Goal: Transaction & Acquisition: Purchase product/service

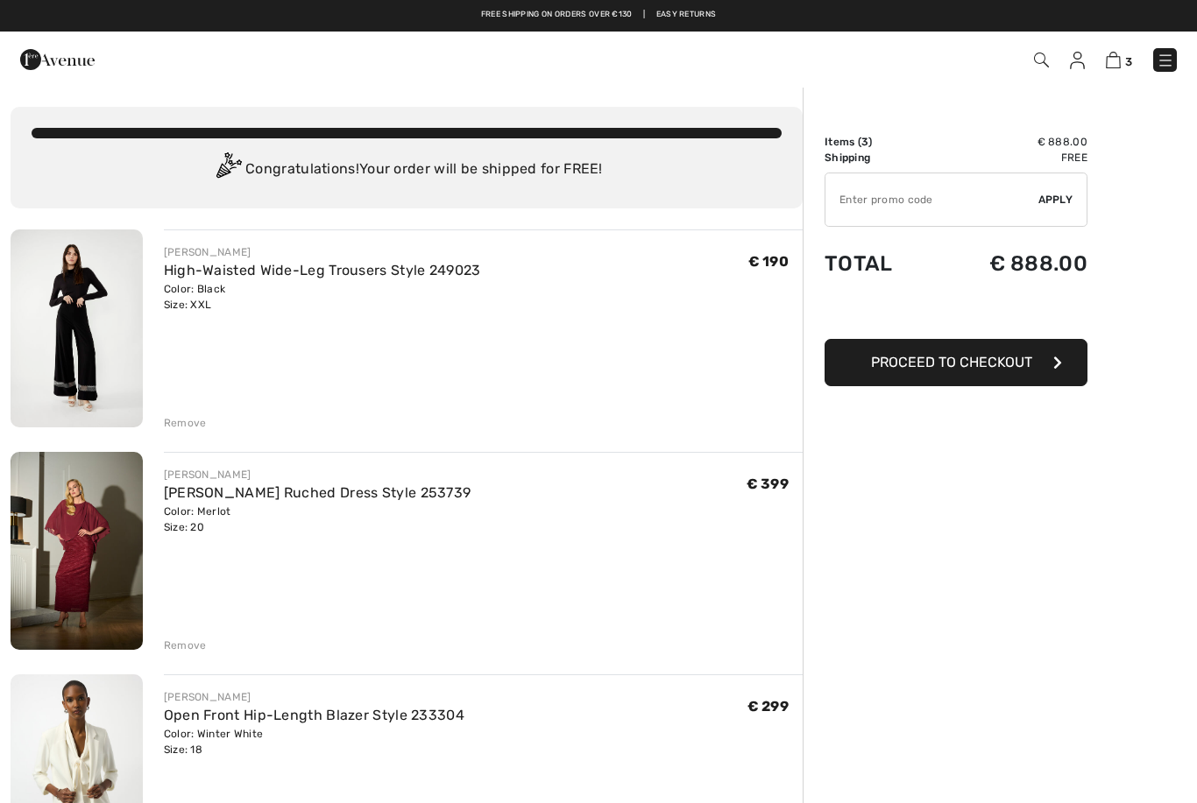
click at [88, 356] on img at bounding box center [77, 329] width 132 height 198
click at [37, 53] on img at bounding box center [57, 59] width 74 height 35
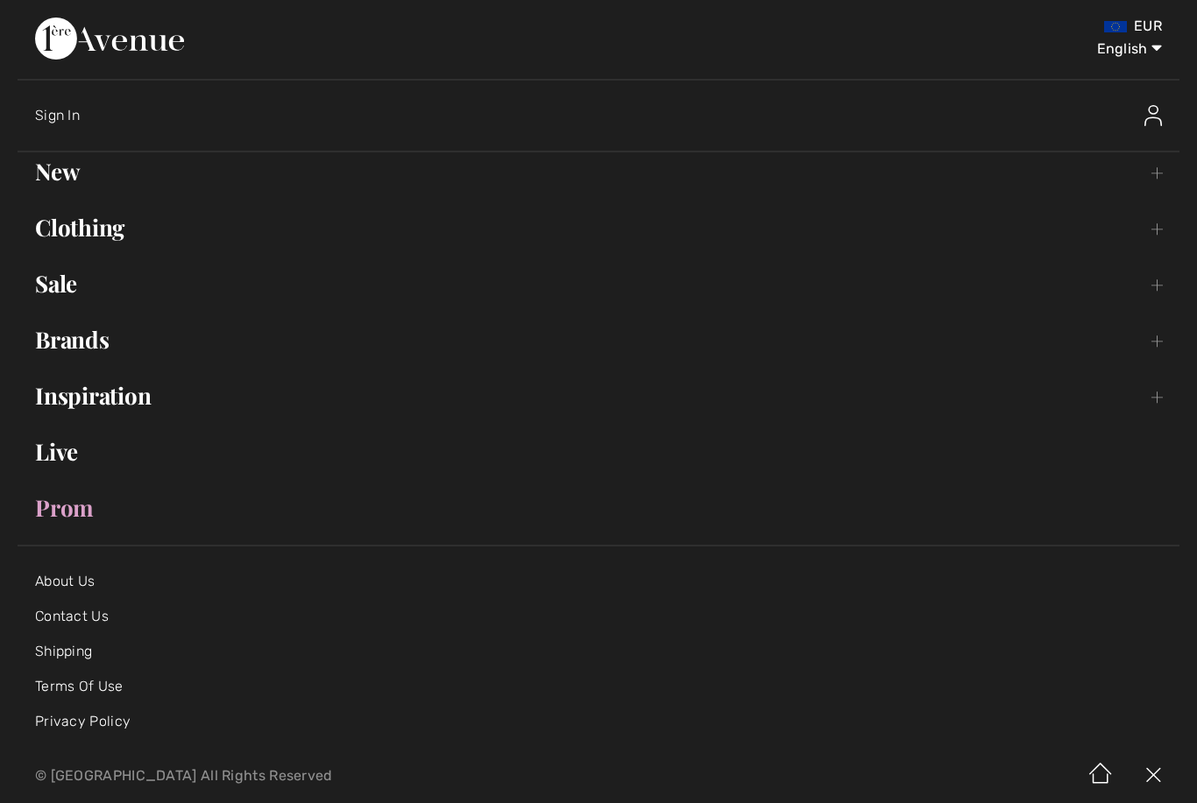
click at [67, 244] on link "Clothing Toggle submenu" at bounding box center [599, 228] width 1162 height 39
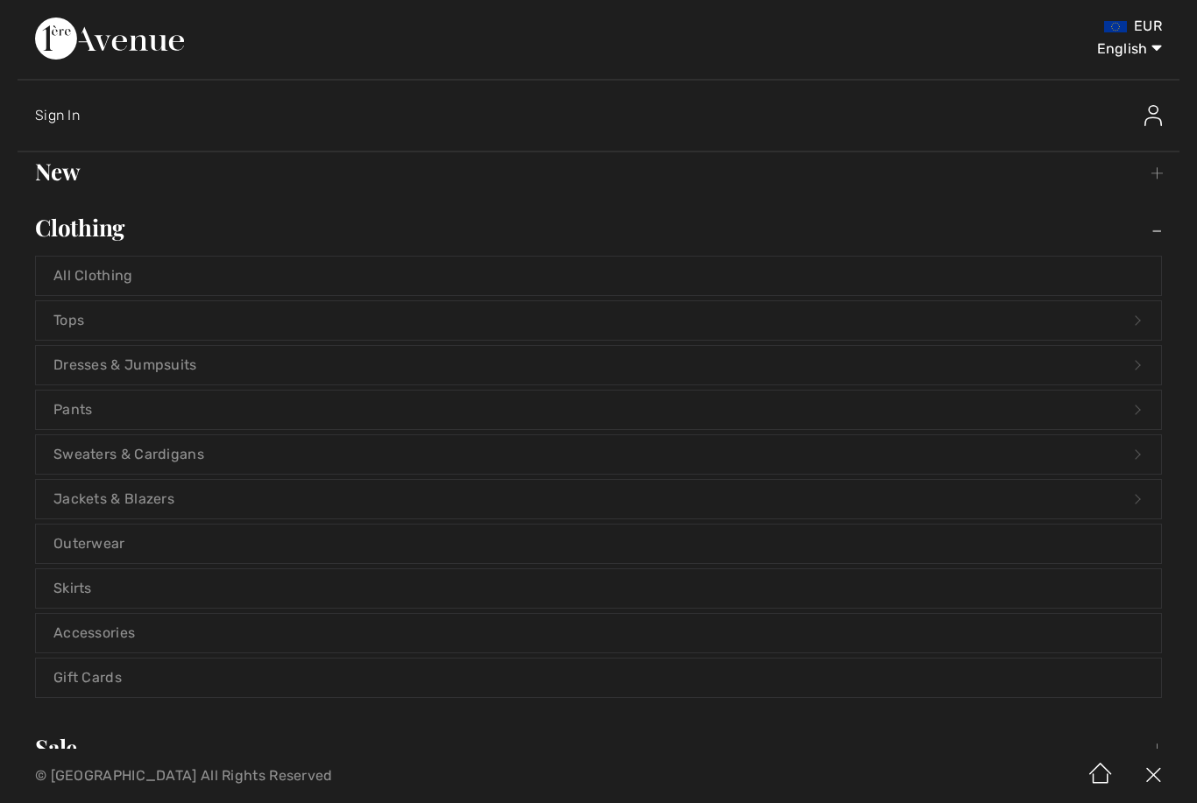
click at [79, 276] on link "All Clothing" at bounding box center [598, 276] width 1125 height 39
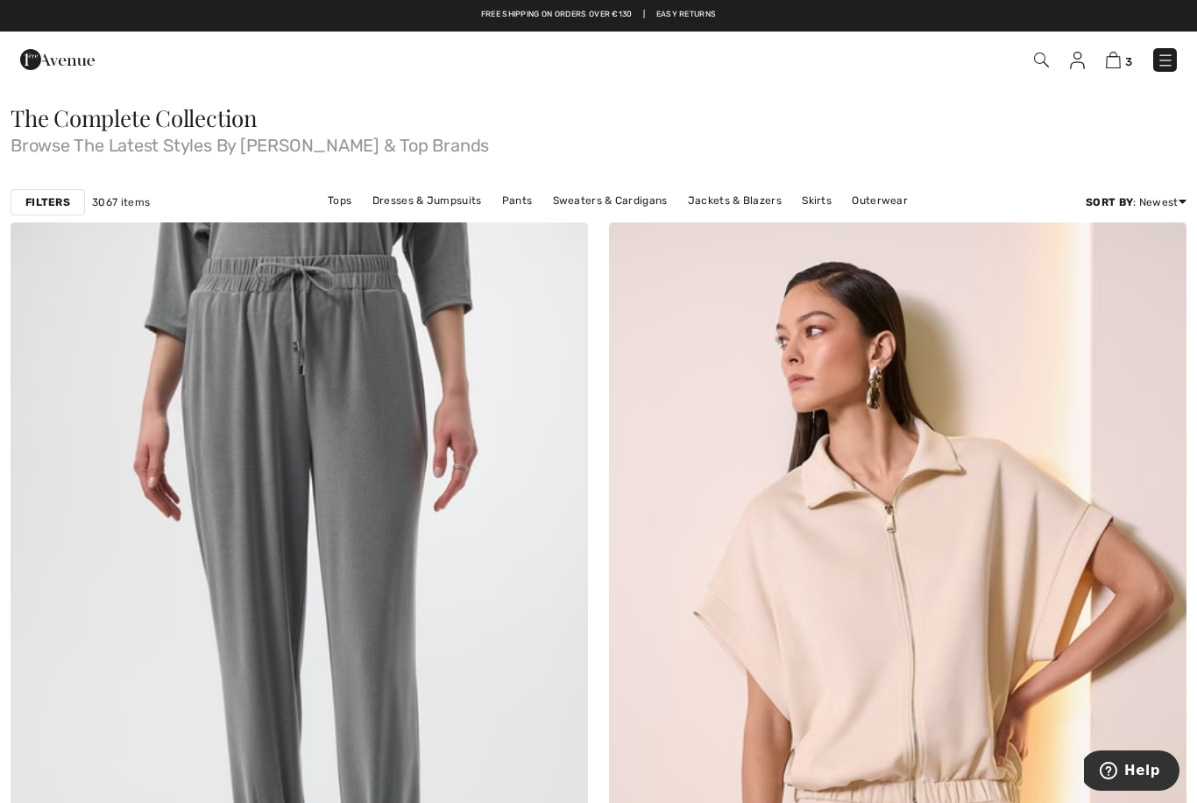
click at [42, 195] on strong "Filters" at bounding box center [47, 203] width 45 height 16
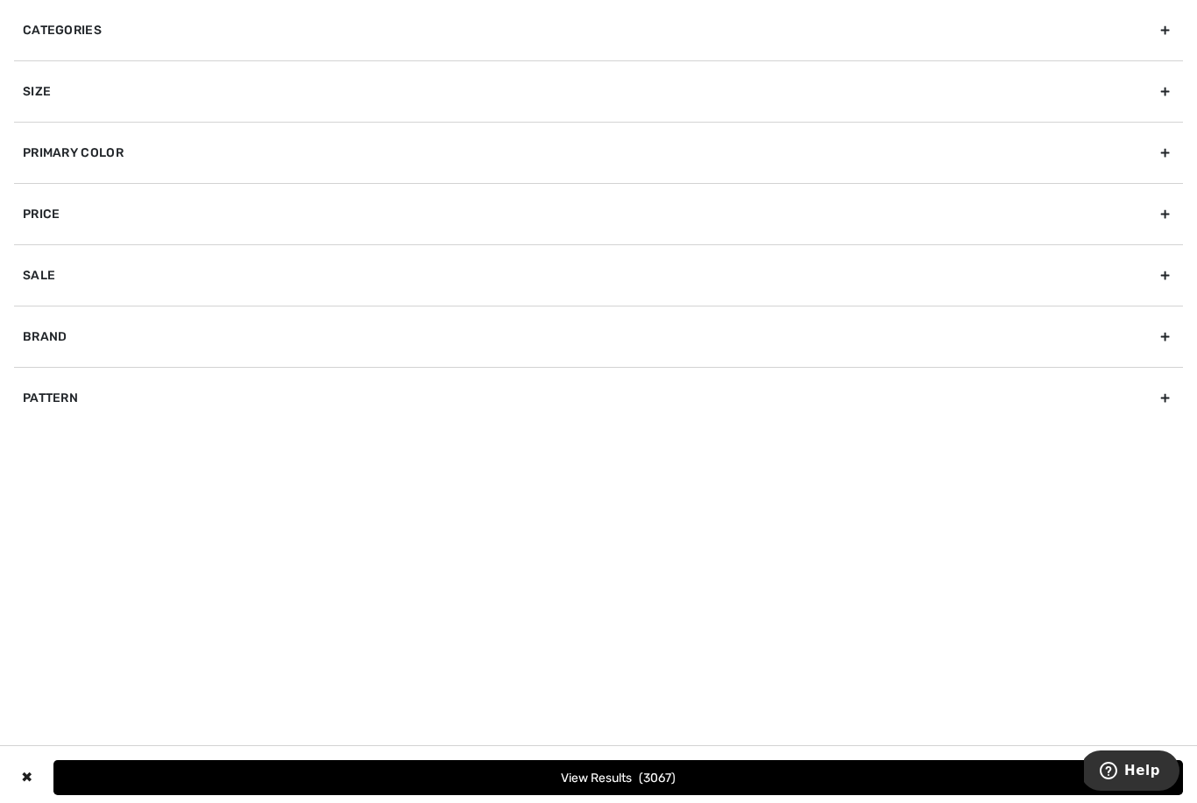
click at [1168, 99] on div "Size" at bounding box center [598, 90] width 1169 height 61
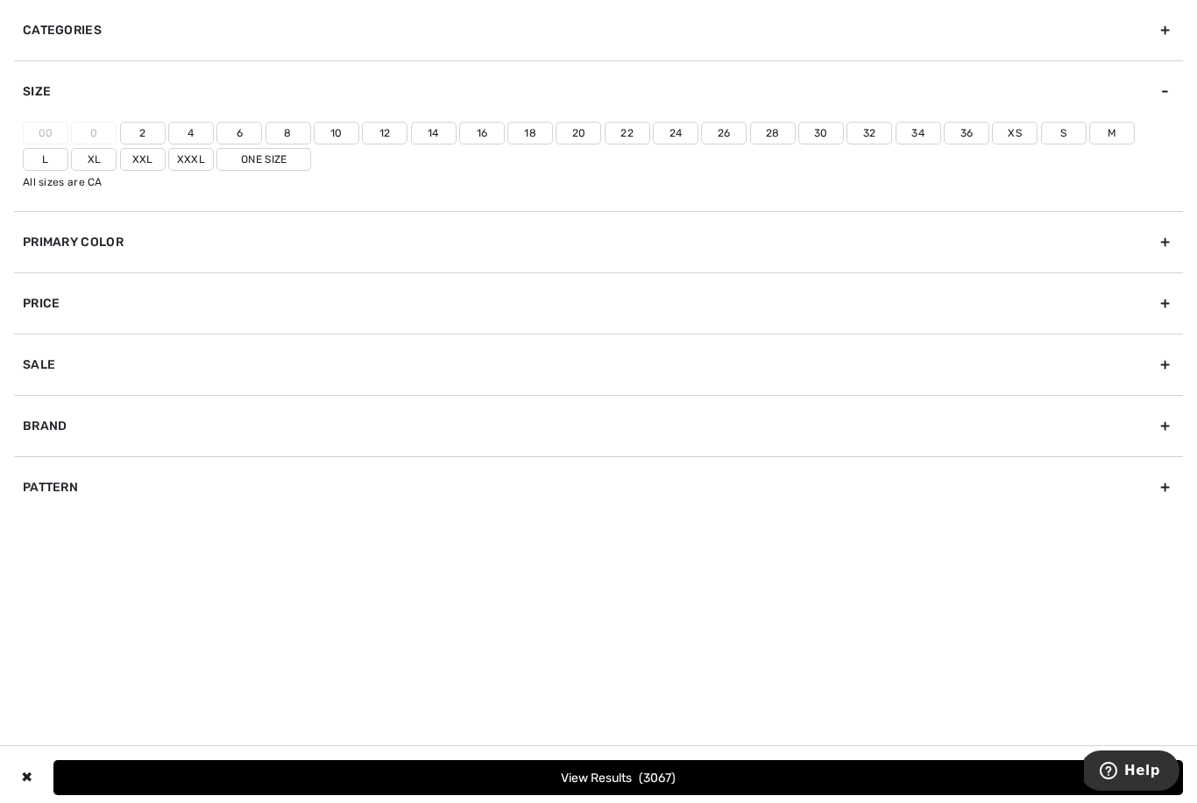
click at [534, 141] on label "18" at bounding box center [530, 133] width 46 height 23
click at [0, 0] on input"] "18" at bounding box center [0, 0] width 0 height 0
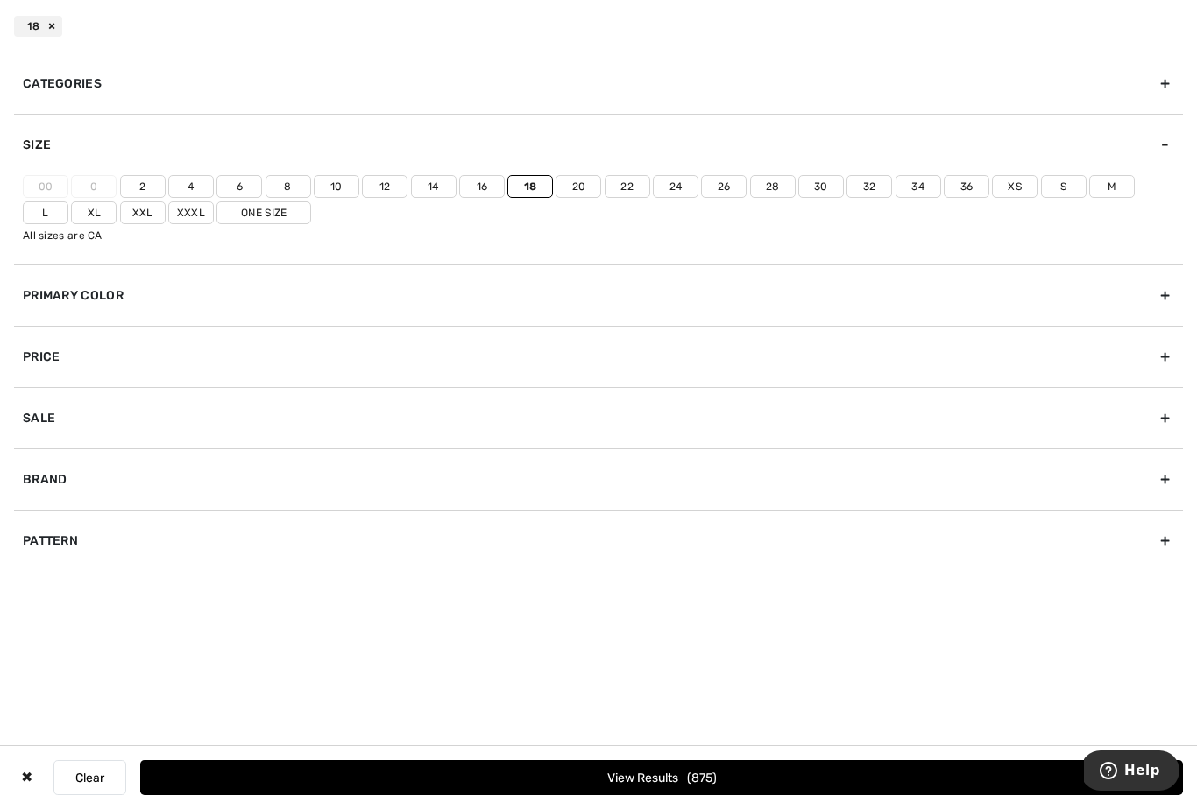
click at [570, 181] on label "20" at bounding box center [579, 186] width 46 height 23
click at [0, 0] on input"] "20" at bounding box center [0, 0] width 0 height 0
click at [168, 215] on label "Xxxl" at bounding box center [191, 213] width 46 height 23
click at [0, 0] on input"] "Xxxl" at bounding box center [0, 0] width 0 height 0
click at [31, 289] on div "Primary Color" at bounding box center [598, 295] width 1169 height 61
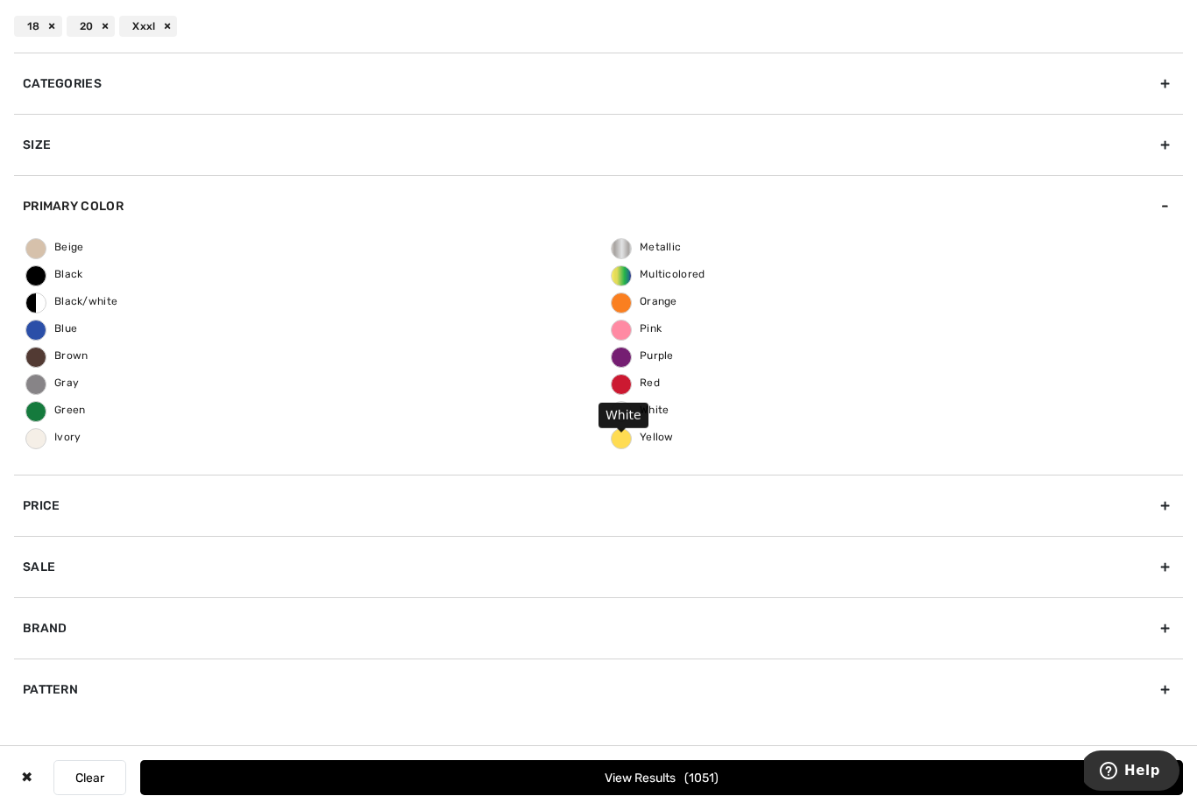
click at [621, 417] on label "White" at bounding box center [621, 411] width 21 height 21
click at [0, 0] on input "White" at bounding box center [0, 0] width 0 height 0
click at [901, 779] on button "View Results 36" at bounding box center [661, 778] width 1043 height 35
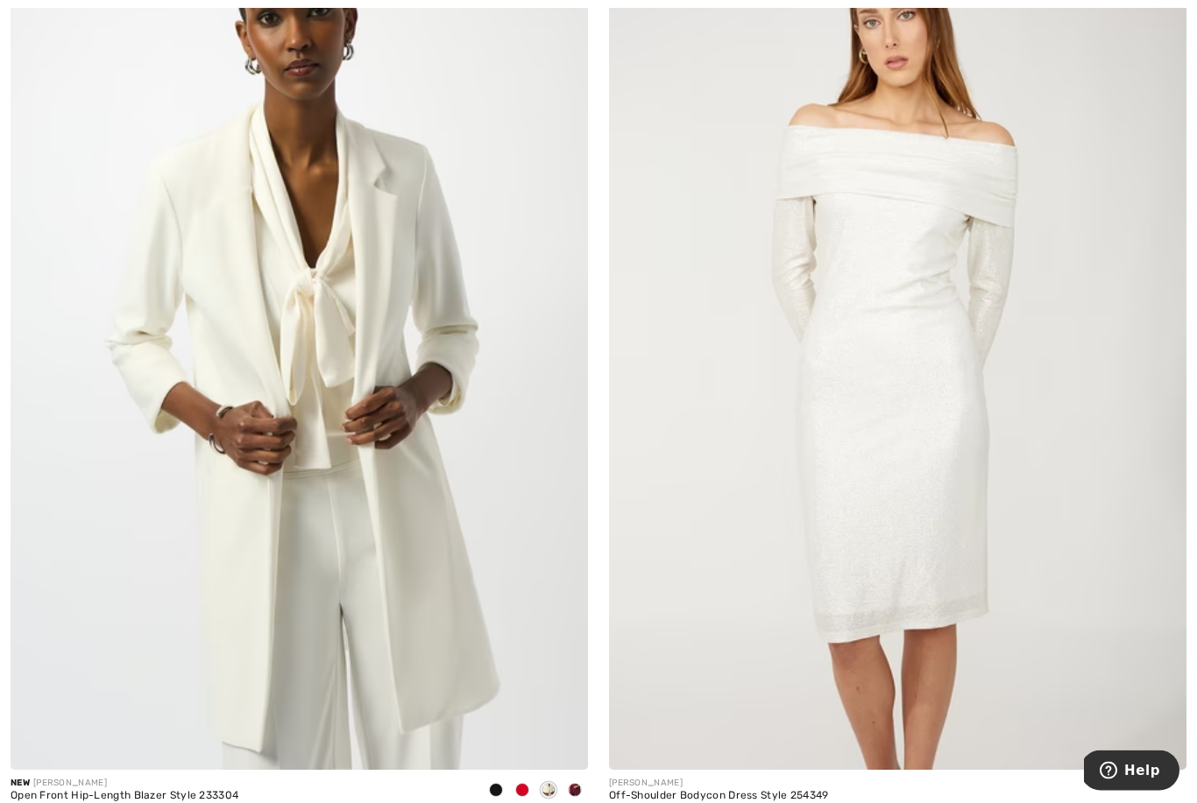
scroll to position [2164, 0]
click at [147, 503] on img at bounding box center [299, 337] width 577 height 867
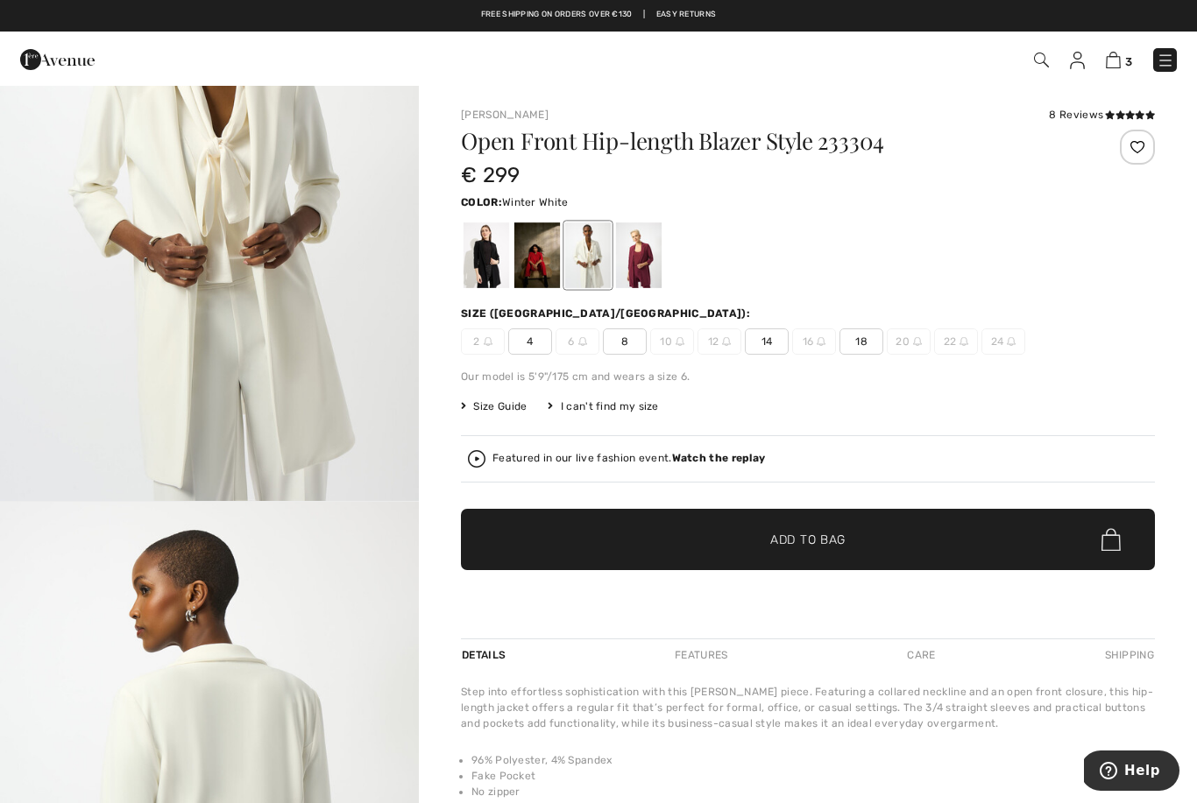
scroll to position [91, 0]
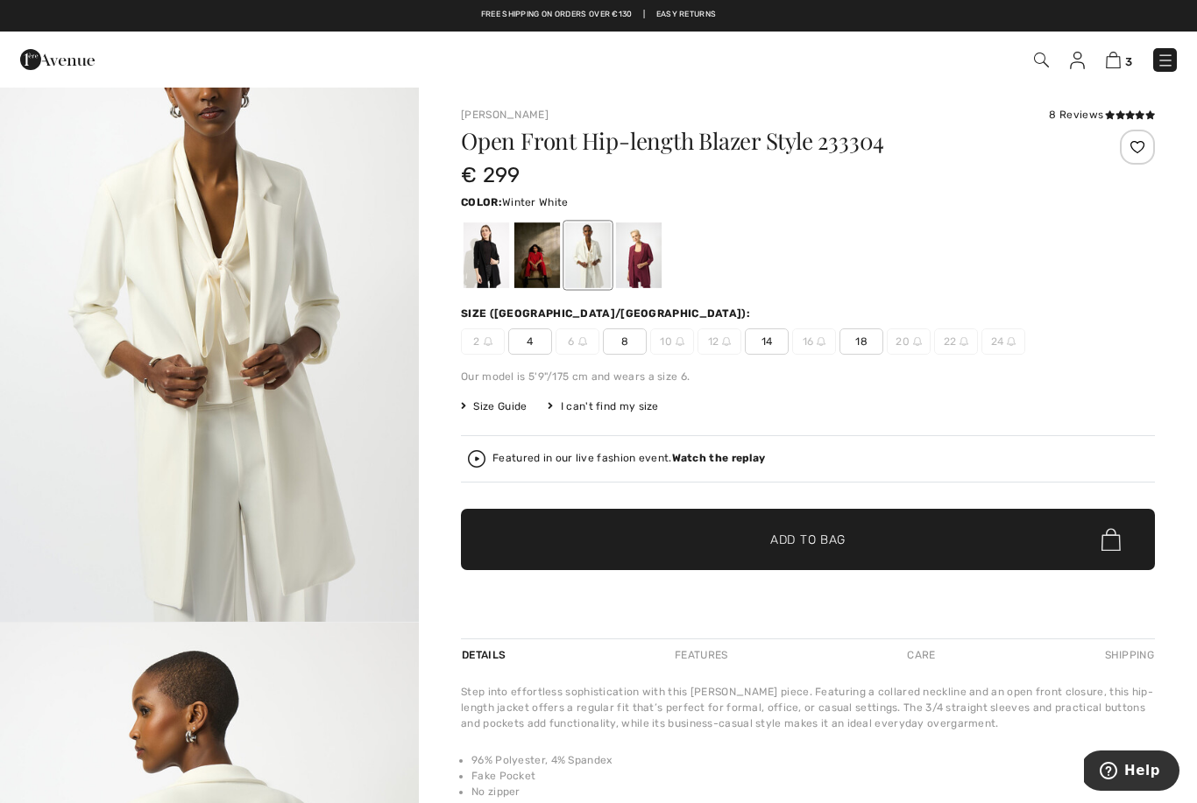
click at [870, 352] on span "18" at bounding box center [861, 342] width 44 height 26
click at [946, 533] on span "✔ Added to Bag Add to Bag" at bounding box center [808, 539] width 694 height 61
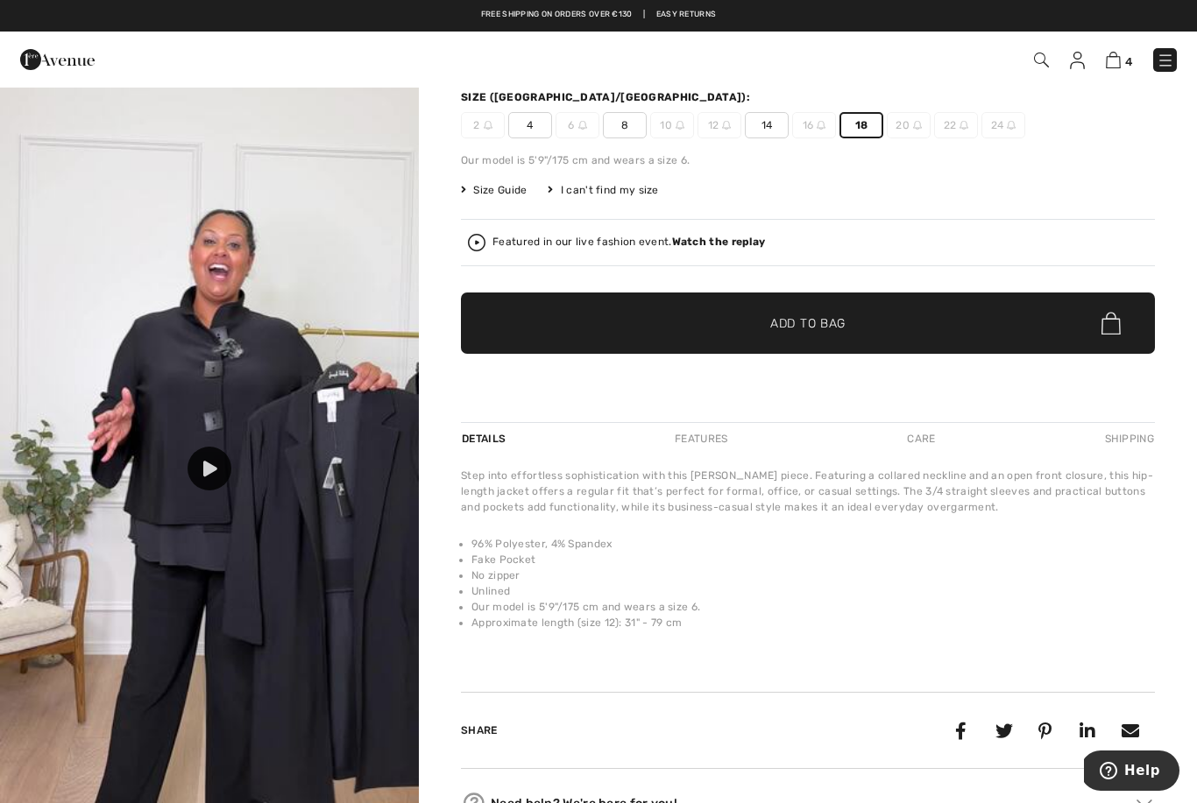
scroll to position [0, 0]
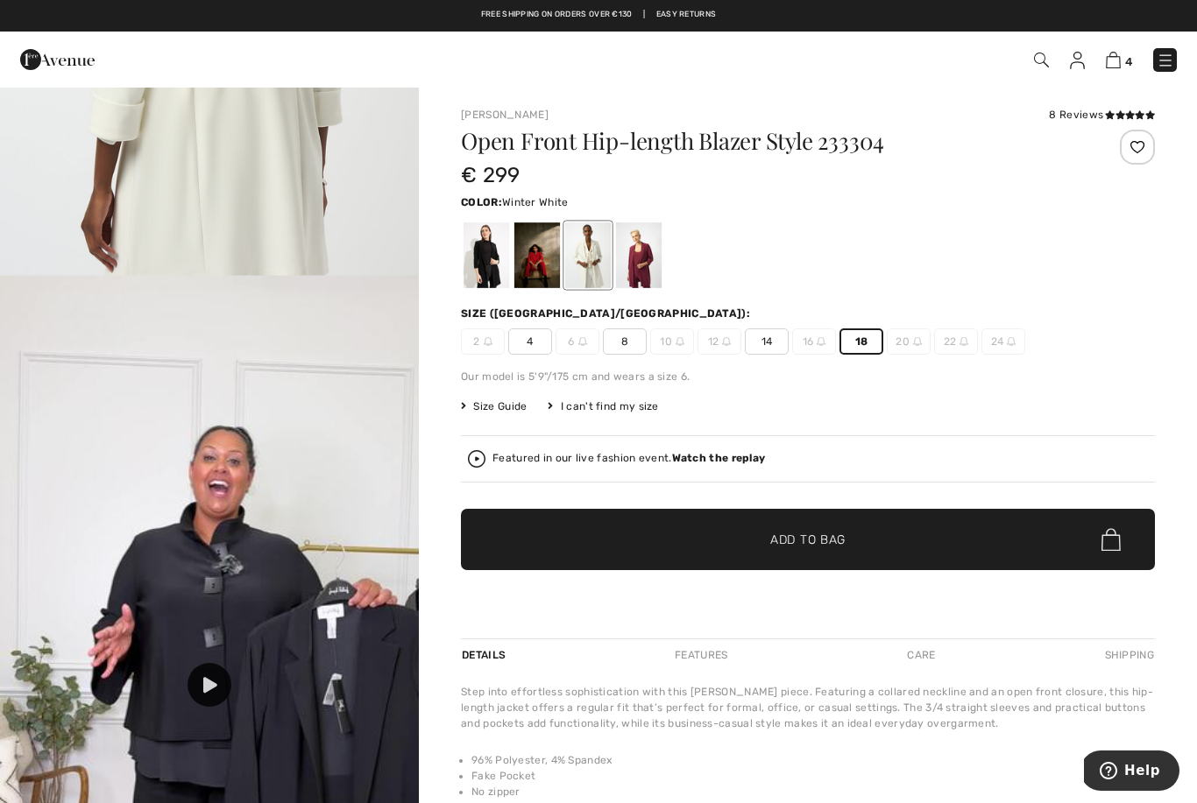
click at [1115, 58] on img at bounding box center [1113, 60] width 15 height 17
